Goal: Go to known website: Access a specific website the user already knows

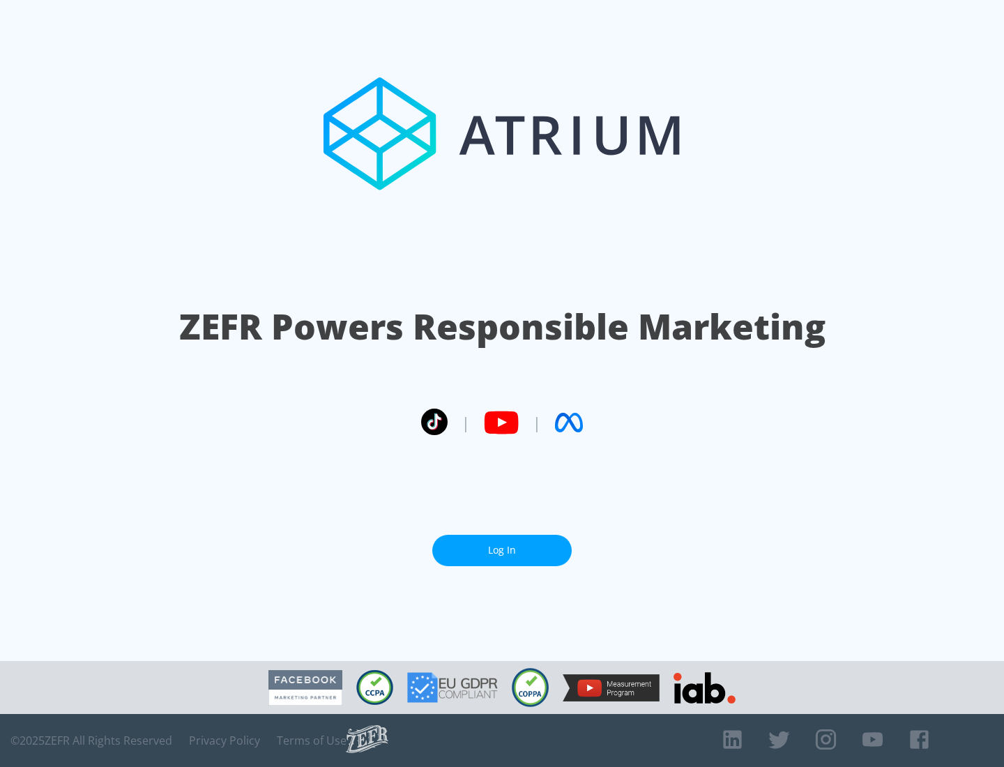
click at [502, 545] on link "Log In" at bounding box center [501, 550] width 139 height 31
